Goal: Register for event/course

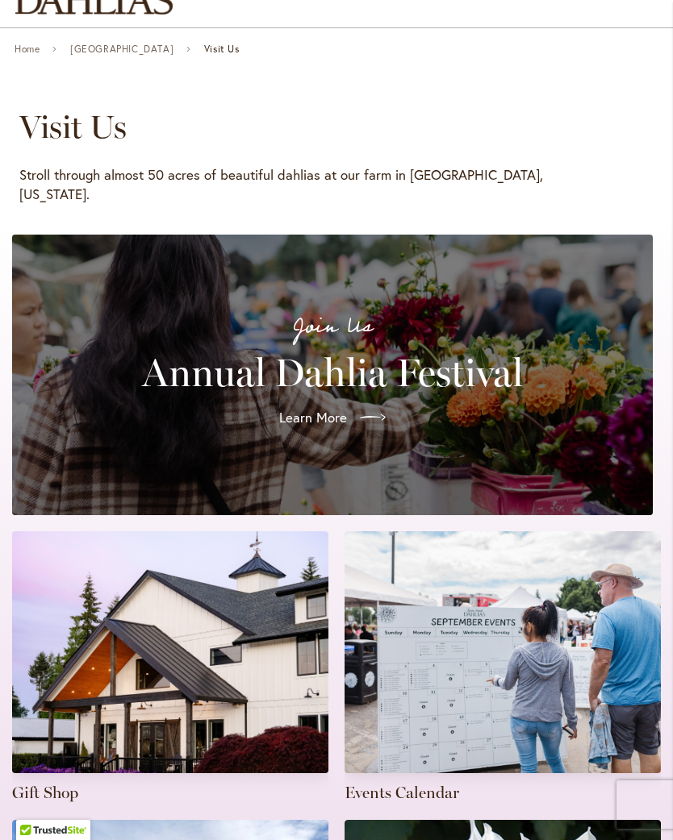
scroll to position [149, 0]
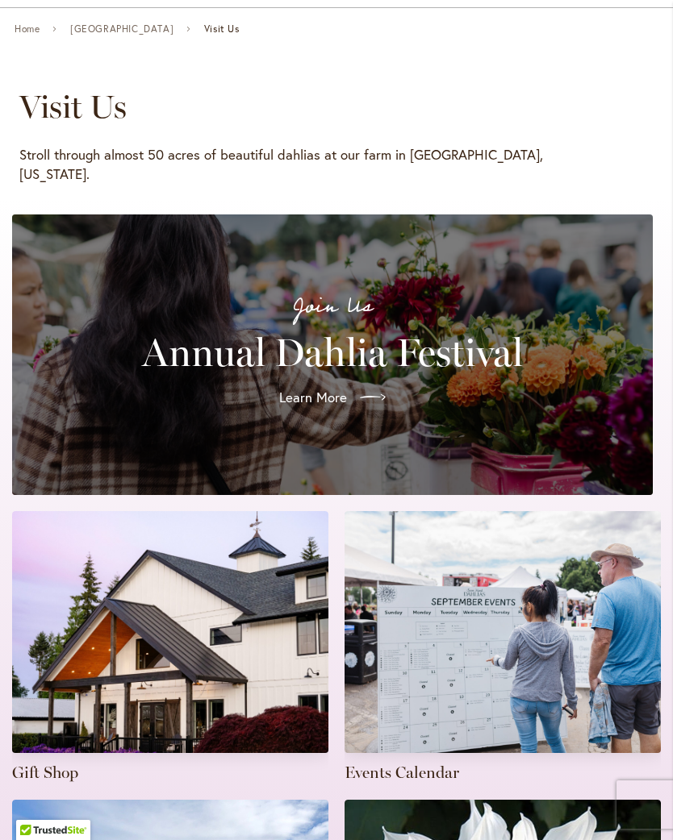
click at [303, 392] on span "Learn More" at bounding box center [313, 397] width 68 height 19
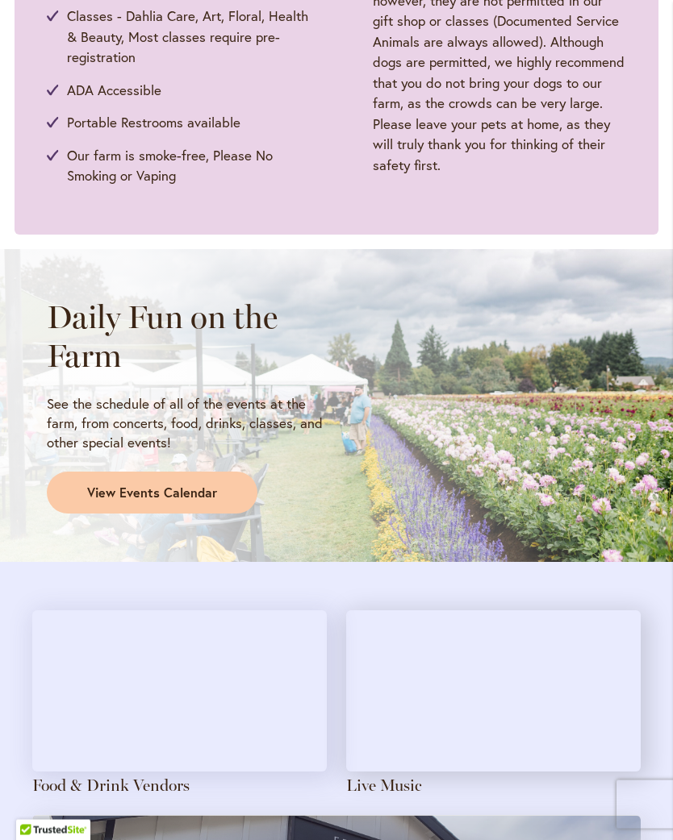
scroll to position [1036, 0]
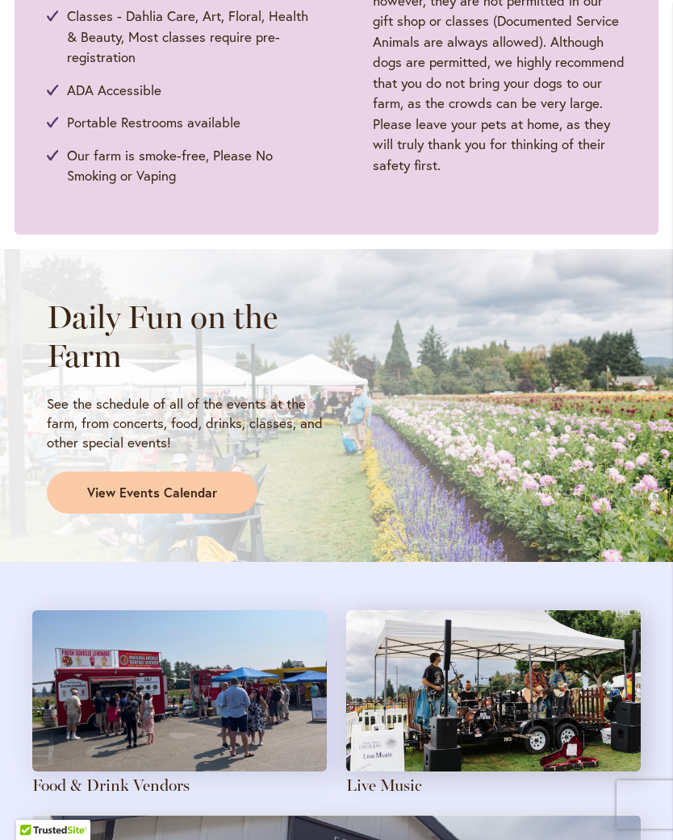
click at [114, 494] on span "View Events Calendar" at bounding box center [152, 493] width 130 height 19
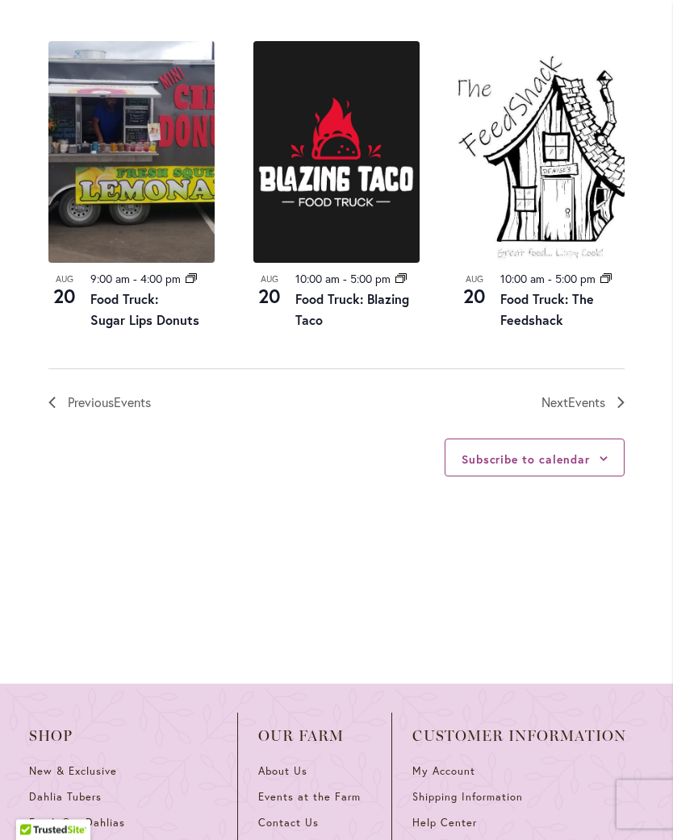
scroll to position [1983, 0]
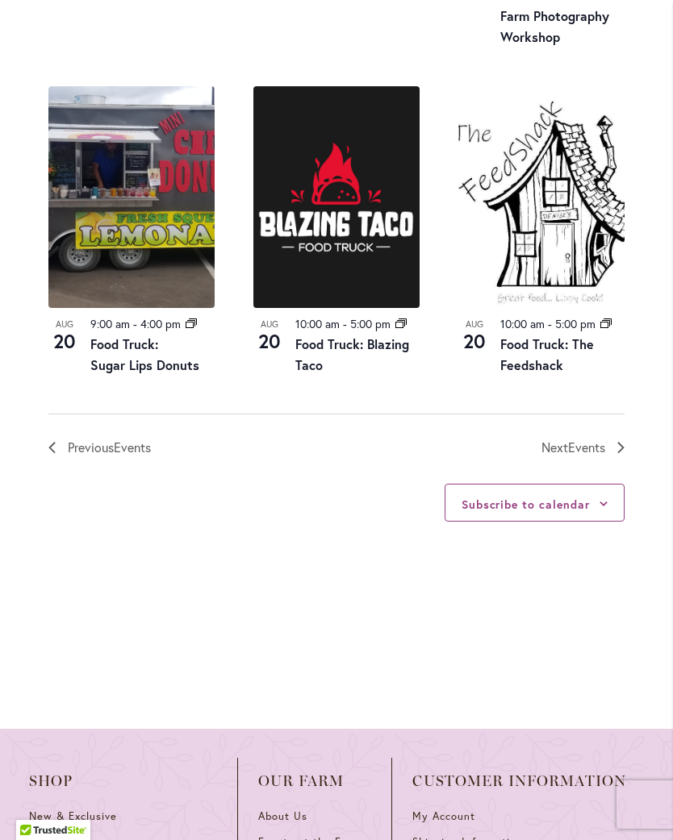
click at [579, 456] on span "Events" at bounding box center [586, 447] width 37 height 17
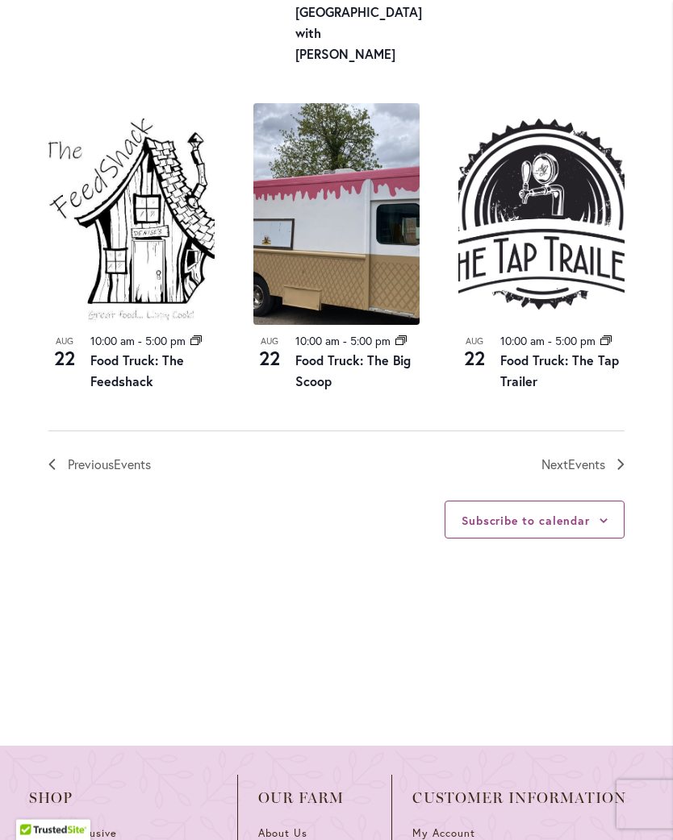
scroll to position [1870, 0]
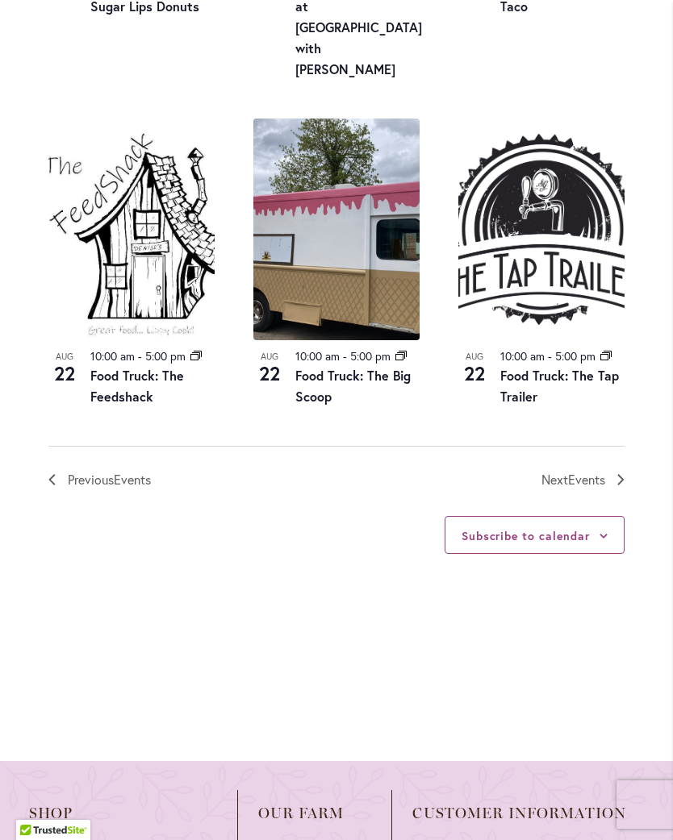
click at [579, 472] on span "Next Events" at bounding box center [573, 479] width 64 height 21
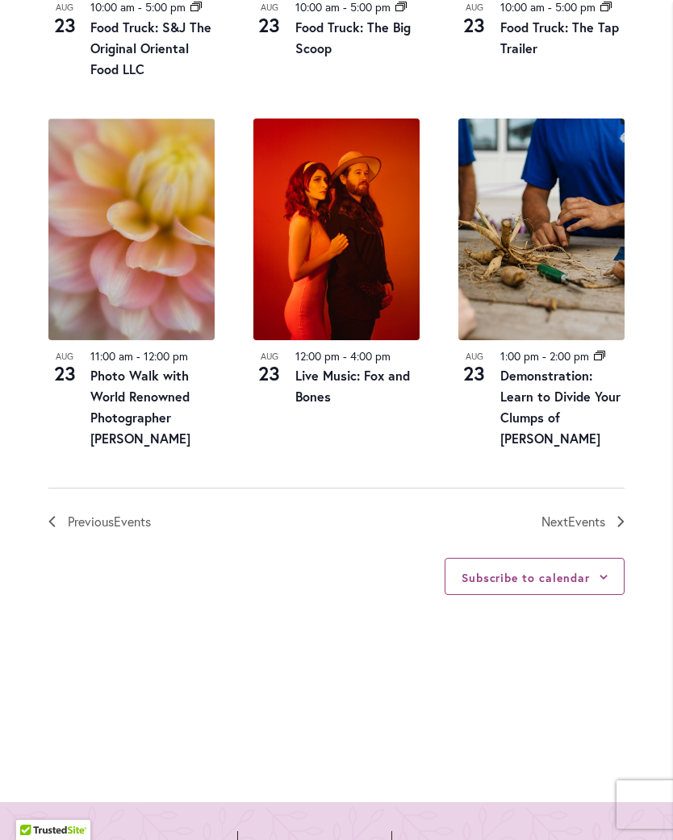
click at [574, 530] on span "Events" at bounding box center [586, 521] width 37 height 17
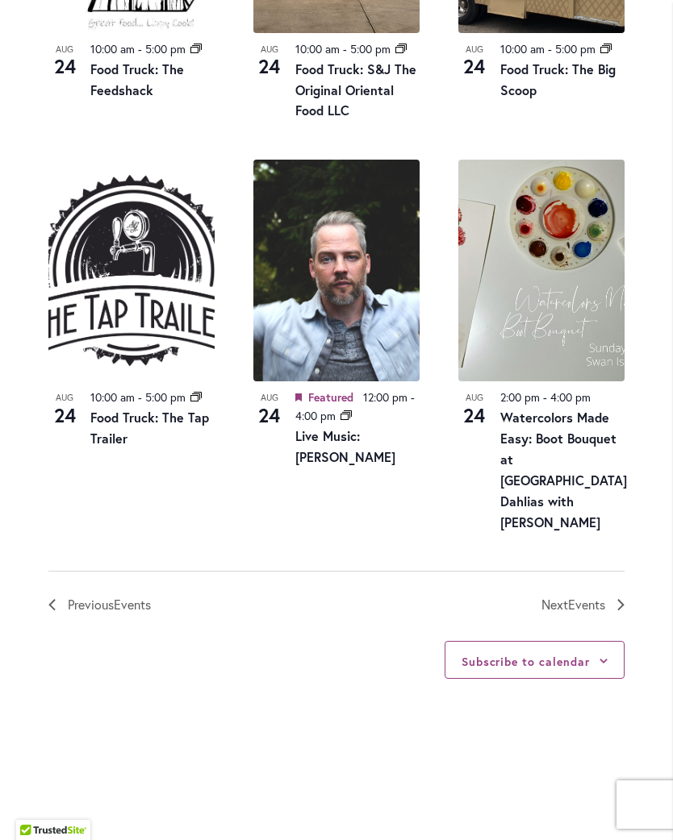
click at [568, 596] on span "Events" at bounding box center [586, 604] width 37 height 17
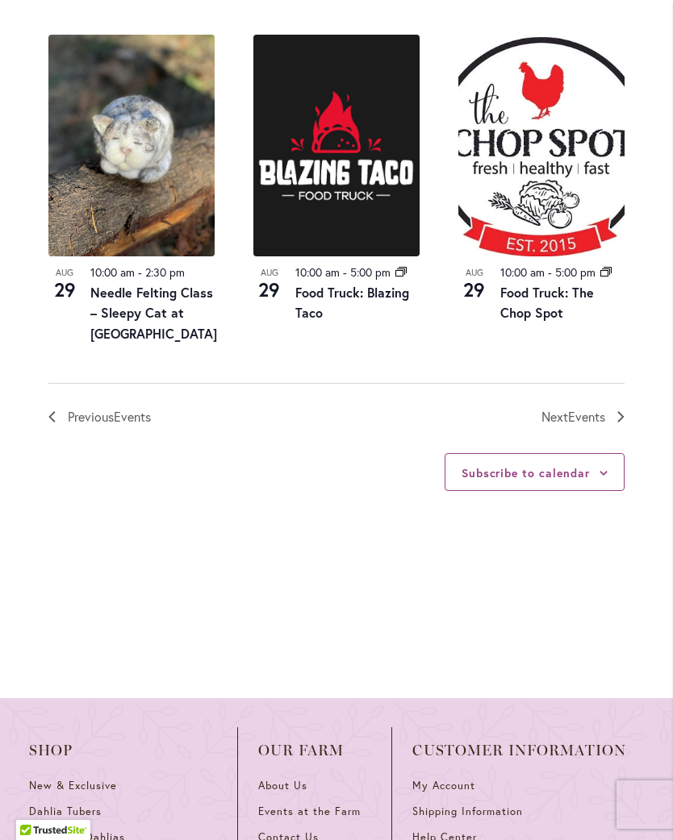
click at [587, 425] on span "Events" at bounding box center [586, 416] width 37 height 17
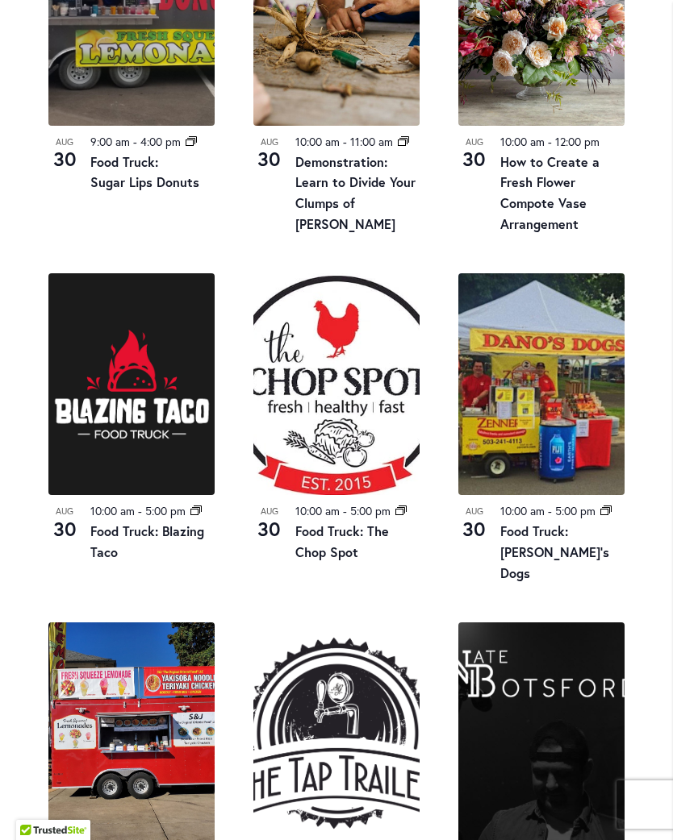
scroll to position [1375, 0]
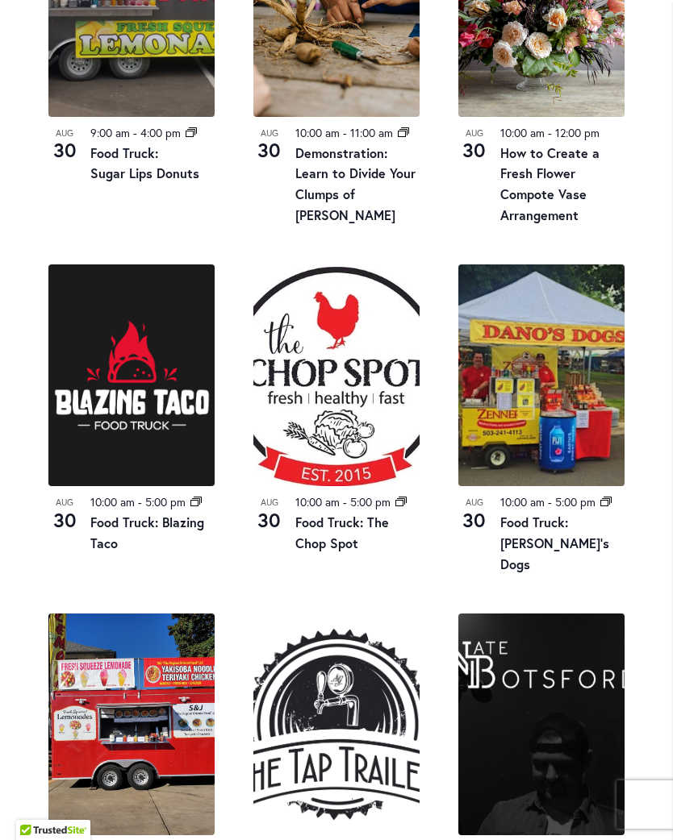
click at [553, 117] on img at bounding box center [541, 6] width 166 height 222
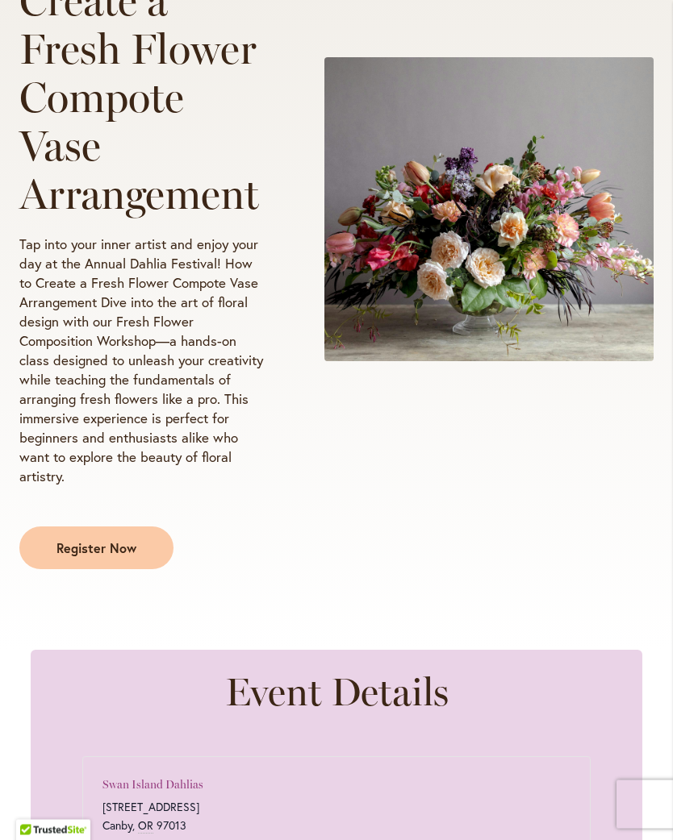
scroll to position [435, 0]
click at [73, 557] on span "Register Now" at bounding box center [96, 547] width 80 height 19
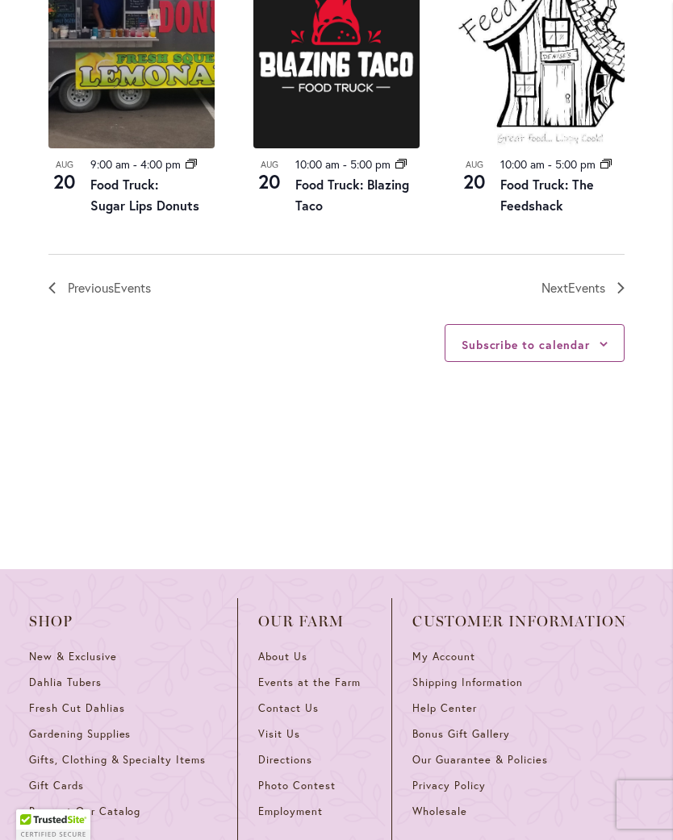
scroll to position [2117, 0]
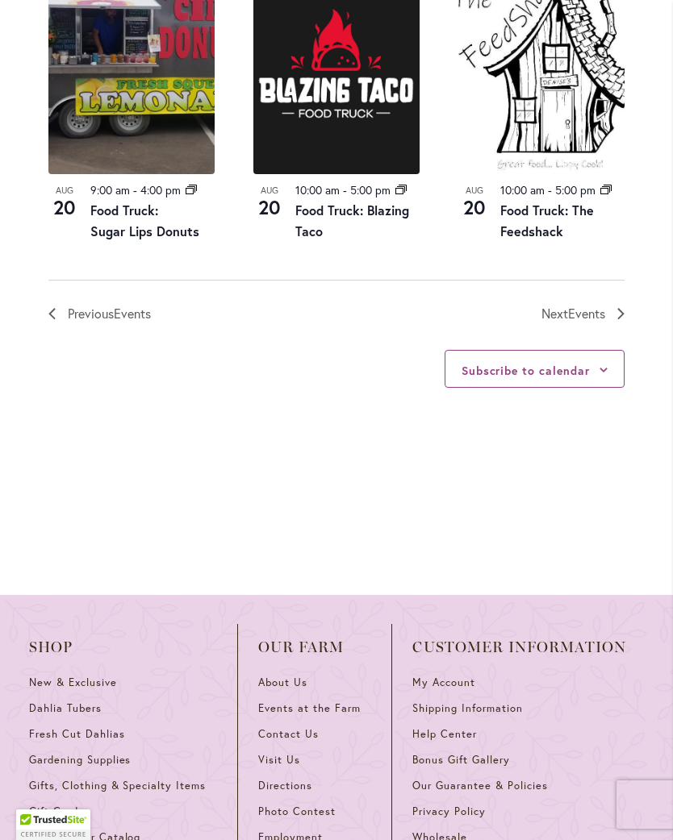
click at [587, 322] on span "Events" at bounding box center [586, 313] width 37 height 17
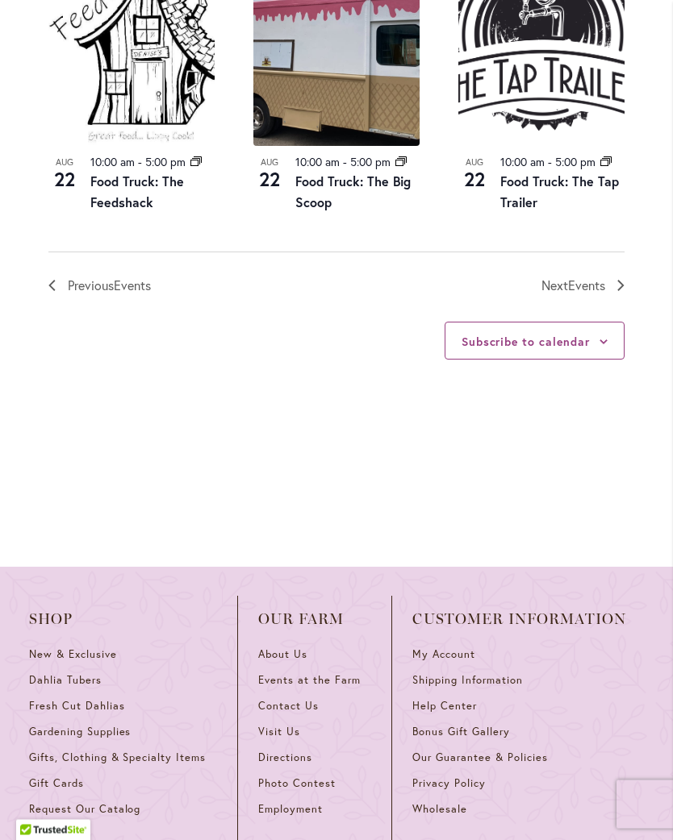
scroll to position [2036, 0]
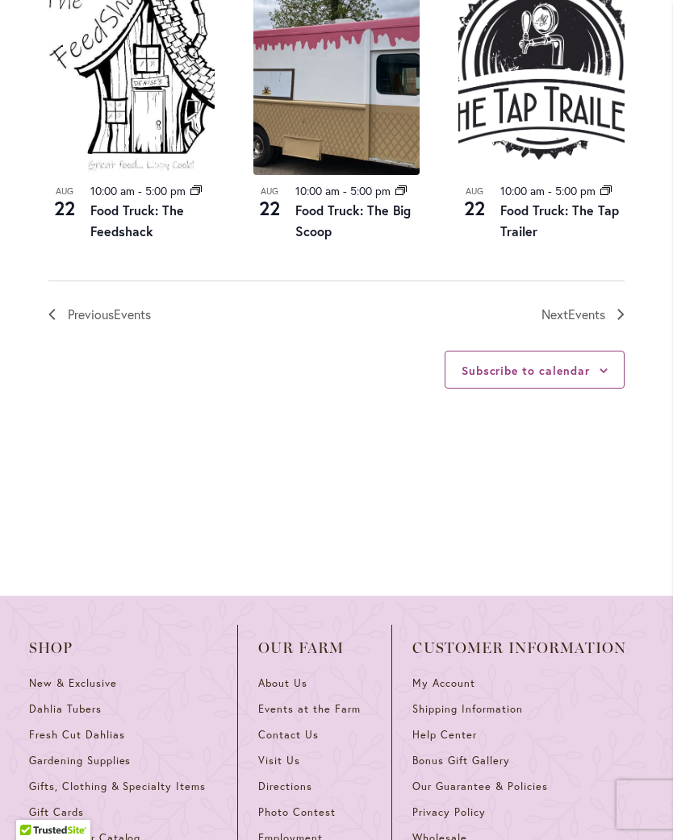
click at [579, 306] on span "Events" at bounding box center [586, 314] width 37 height 17
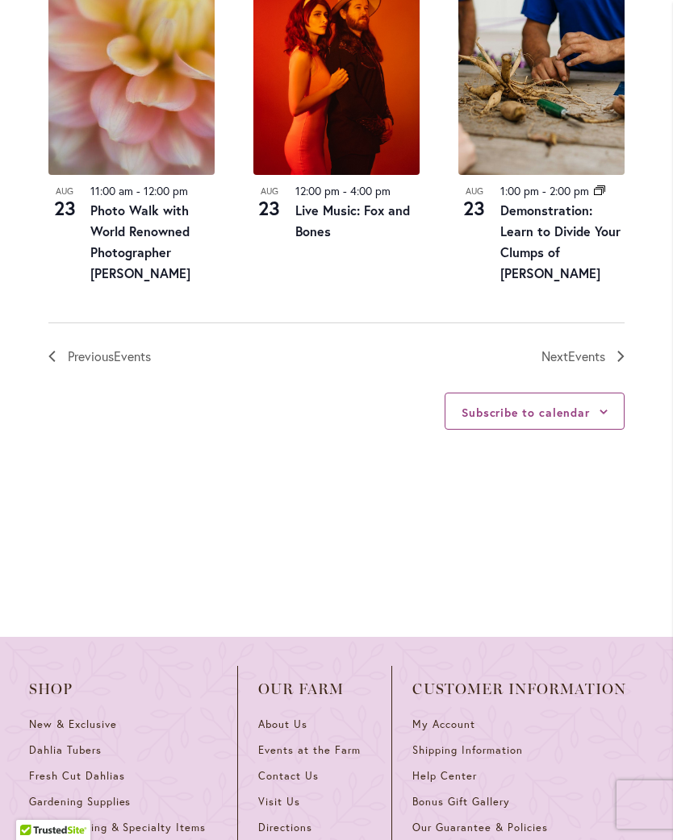
click at [560, 367] on span "Next Events" at bounding box center [573, 356] width 64 height 21
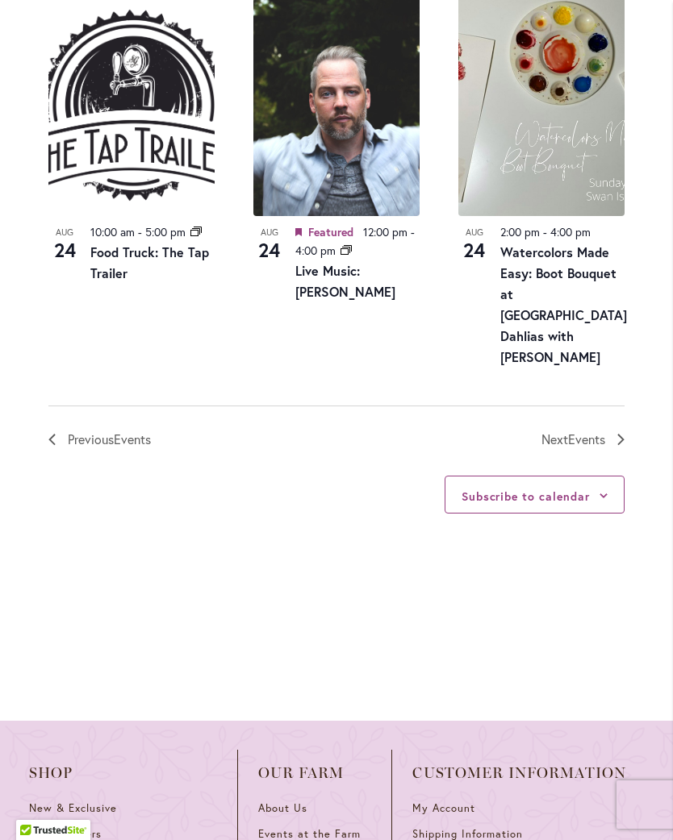
click at [582, 431] on span "Events" at bounding box center [586, 439] width 37 height 17
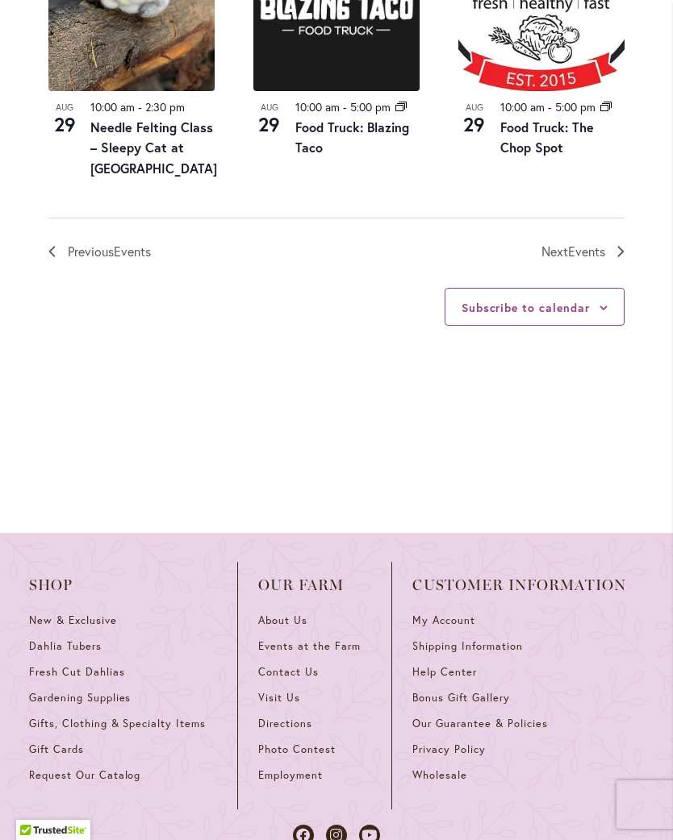
click at [593, 260] on span "Events" at bounding box center [586, 251] width 37 height 17
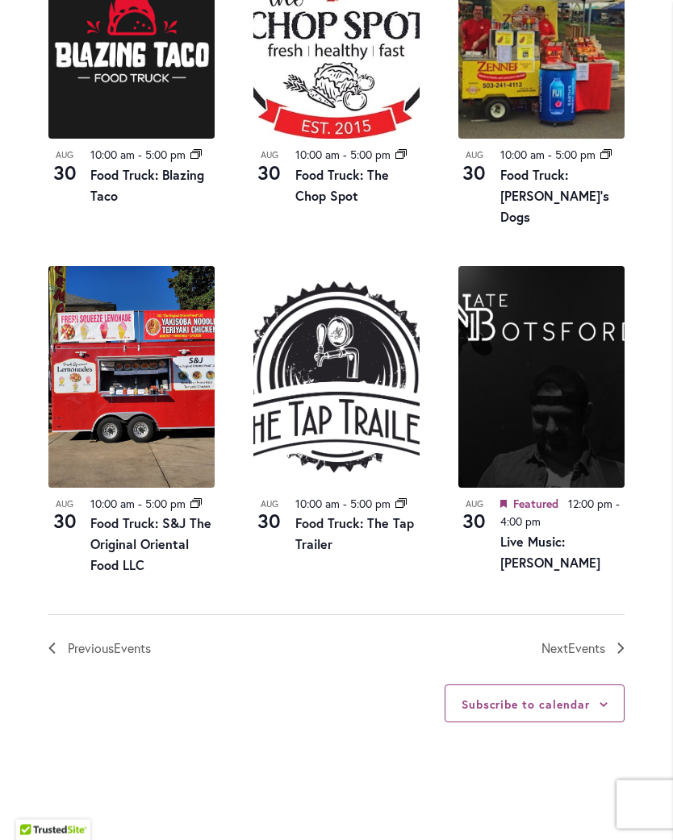
scroll to position [1724, 0]
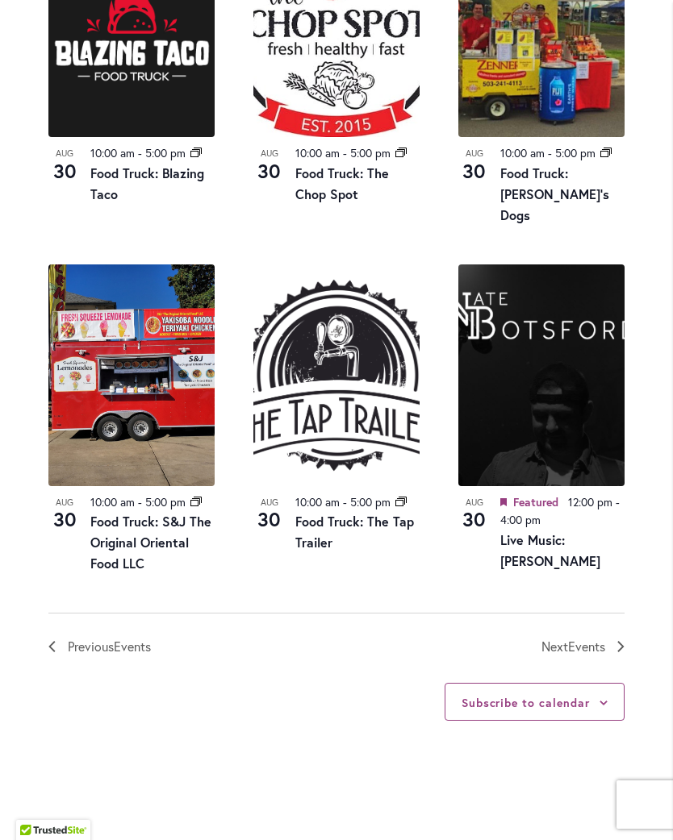
click at [564, 654] on span "Next Events" at bounding box center [573, 646] width 64 height 21
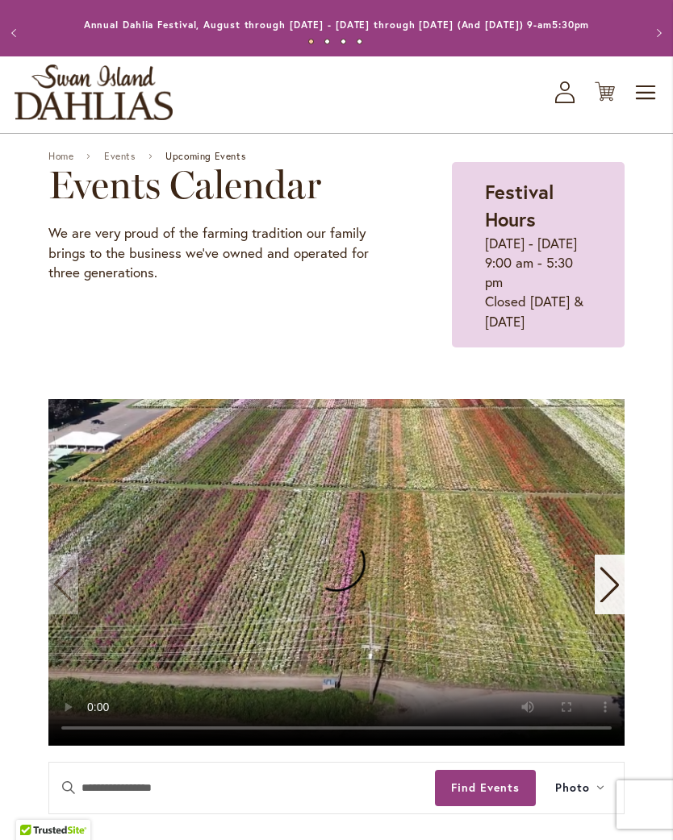
scroll to position [0, 0]
